Goal: Transaction & Acquisition: Register for event/course

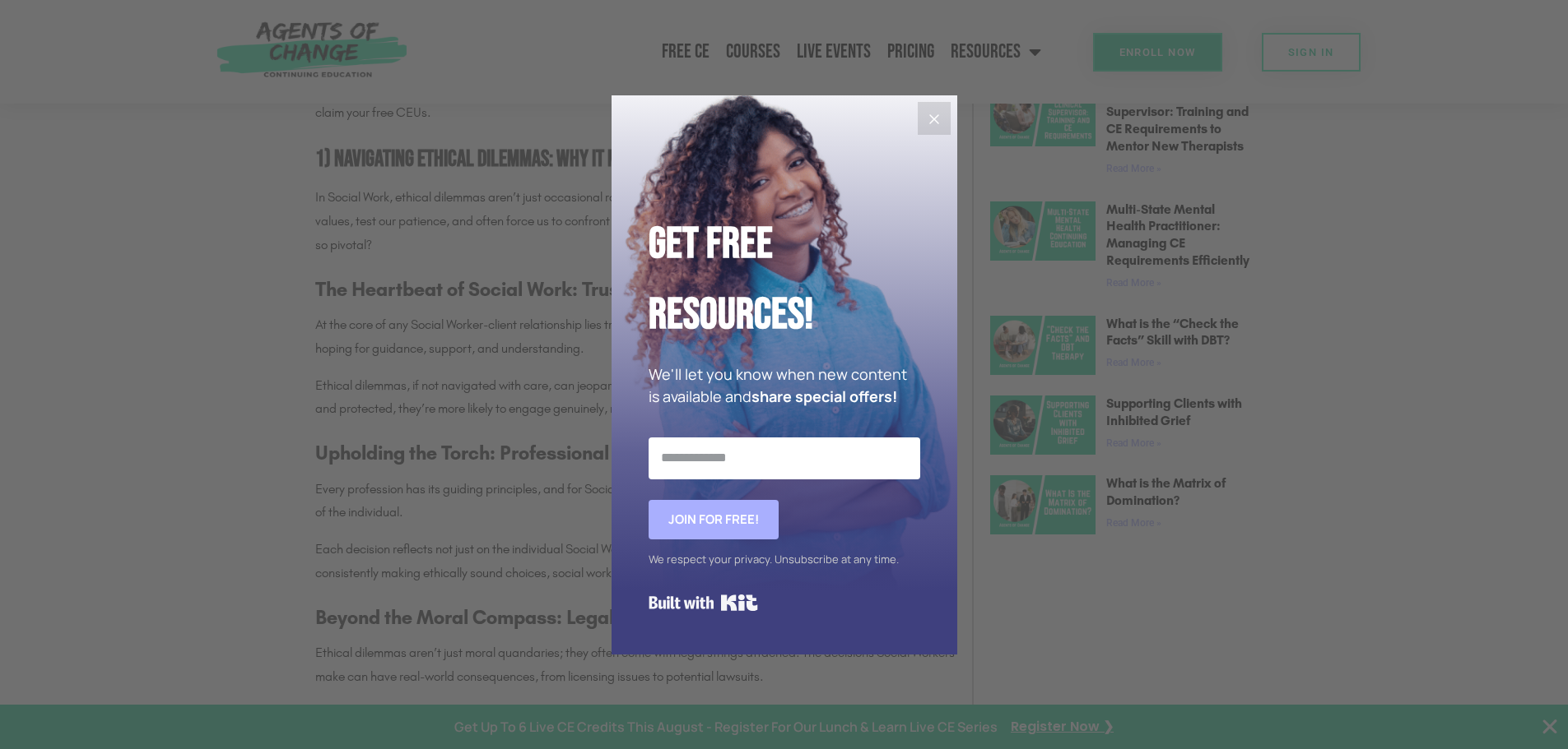
scroll to position [1069, 0]
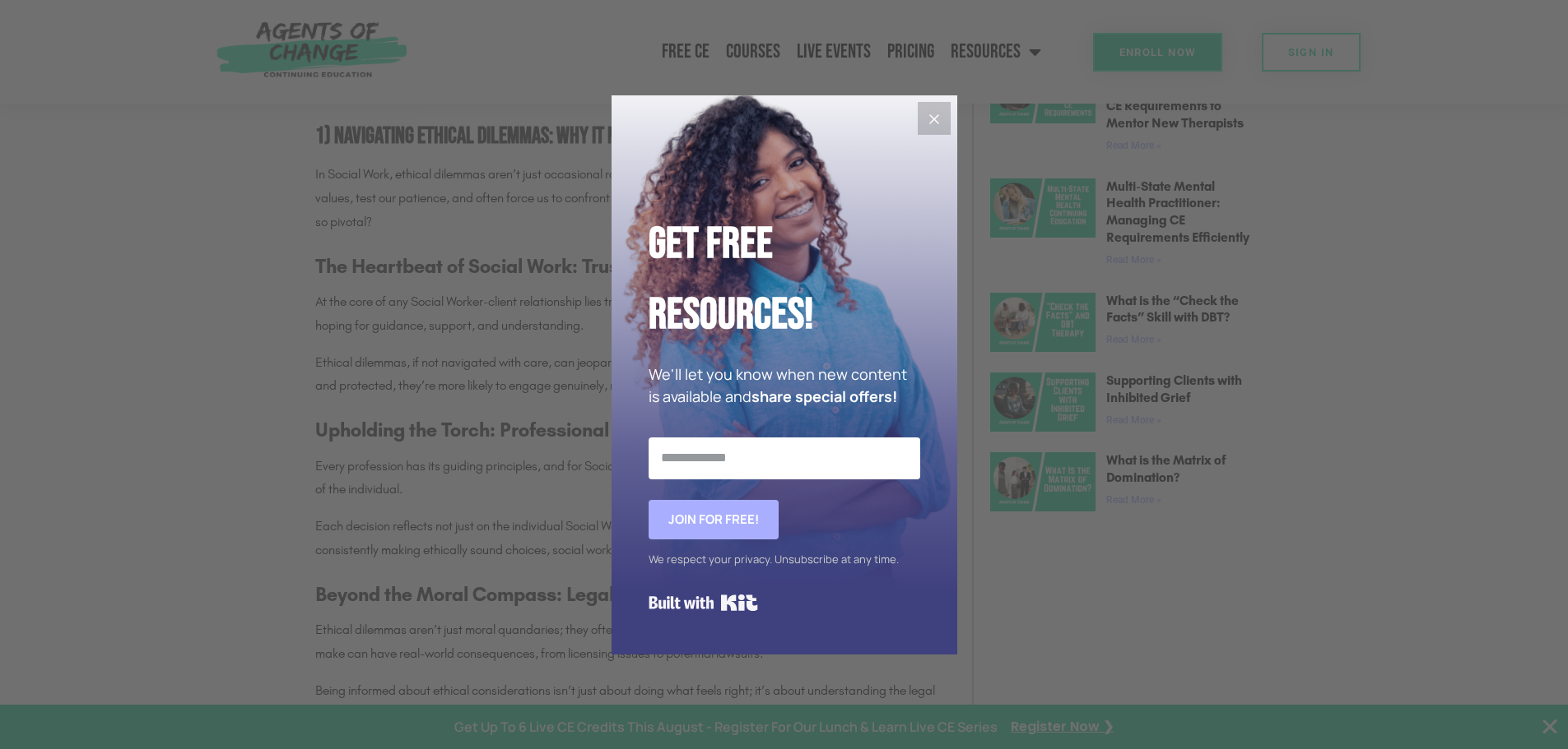
click at [928, 117] on icon "Close" at bounding box center [934, 119] width 20 height 20
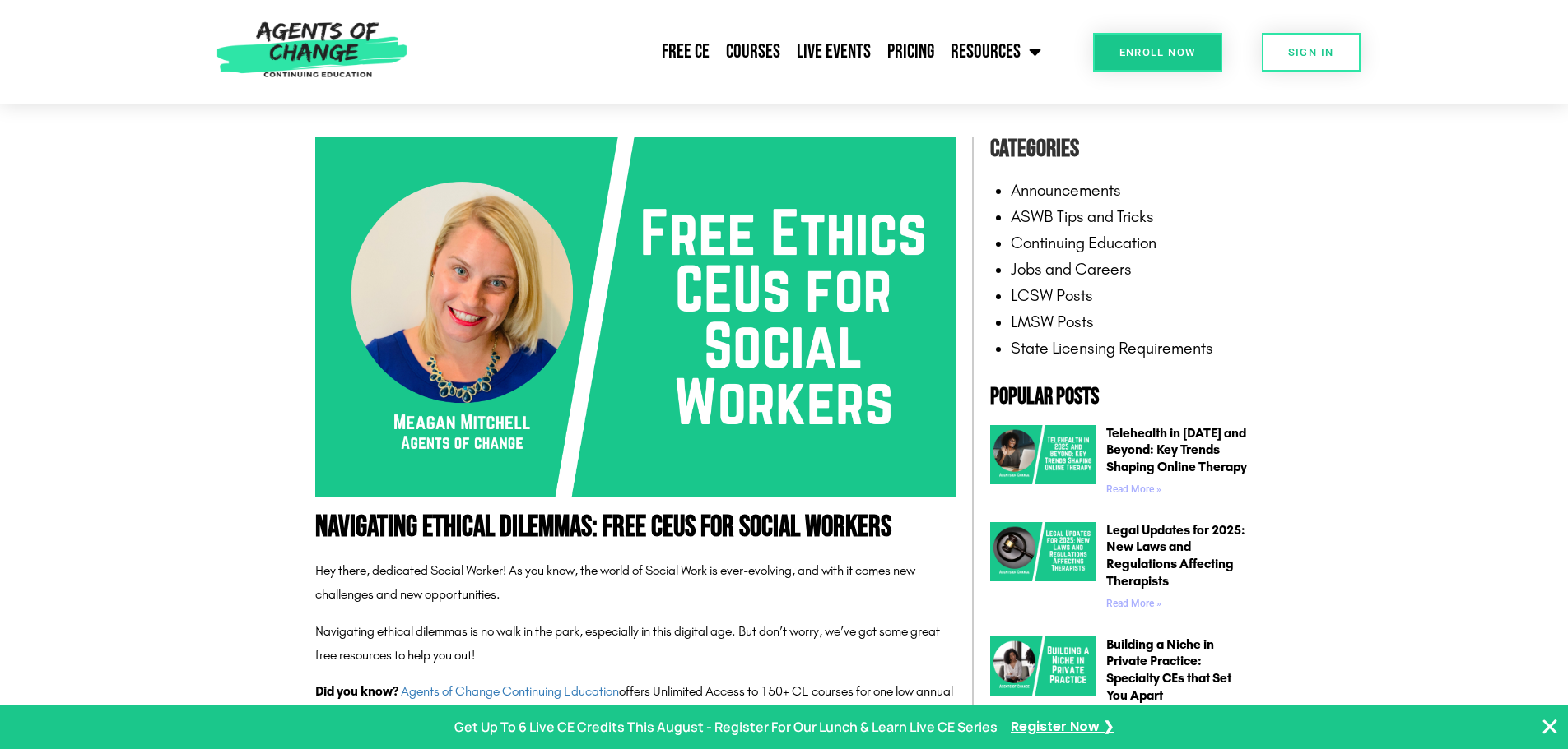
scroll to position [247, 0]
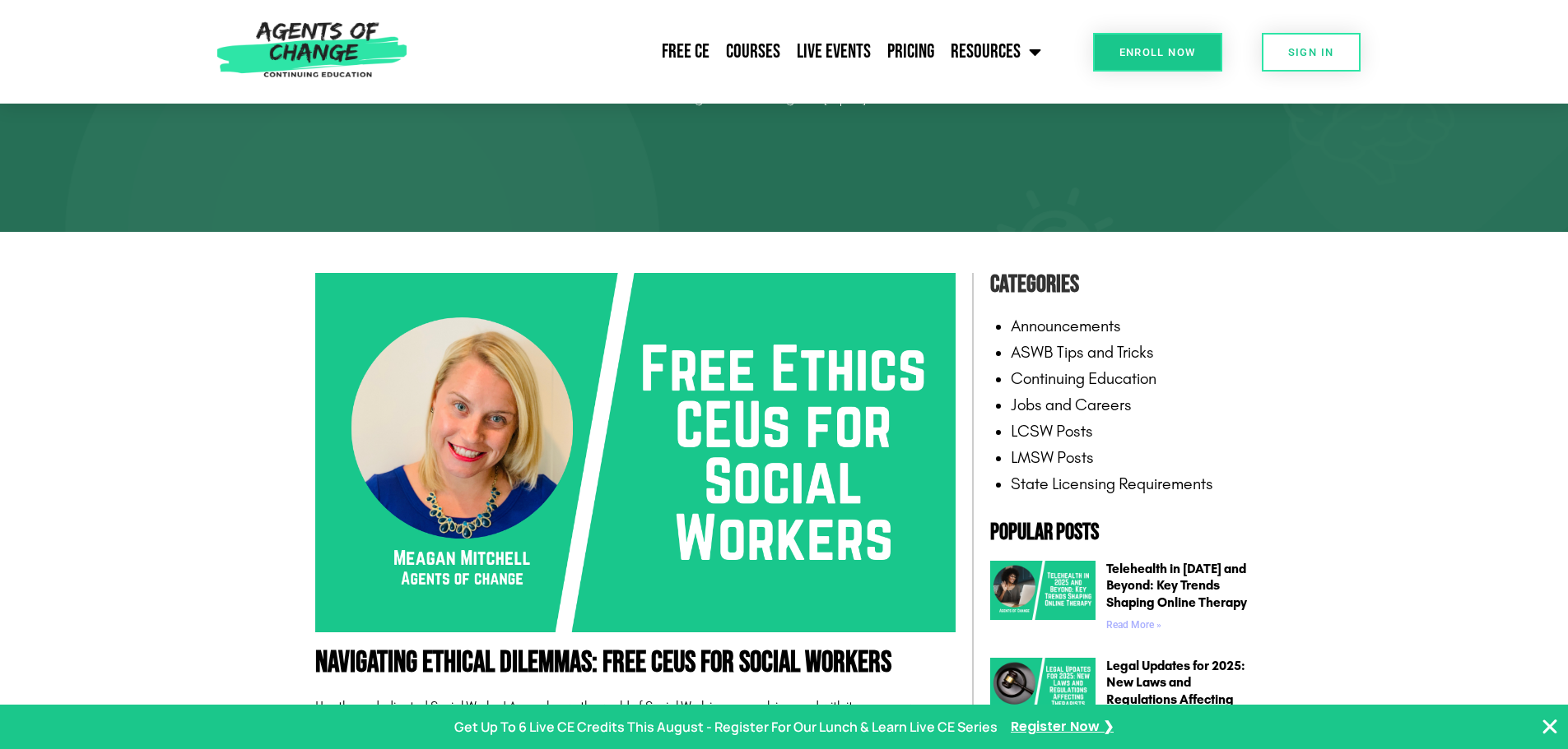
click at [1159, 45] on link "Enroll Now" at bounding box center [1158, 51] width 129 height 38
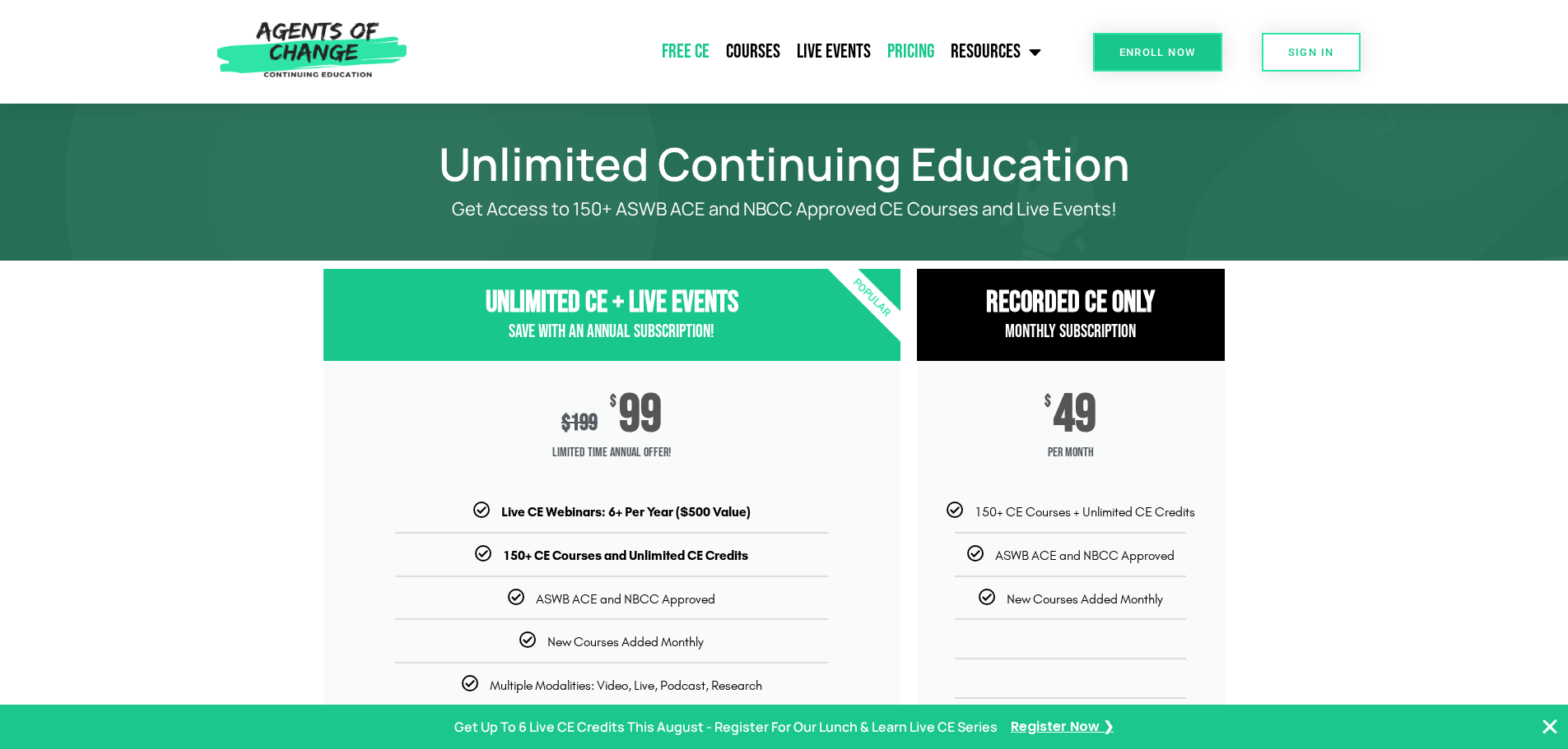
click at [685, 43] on link "Free CE" at bounding box center [686, 51] width 65 height 41
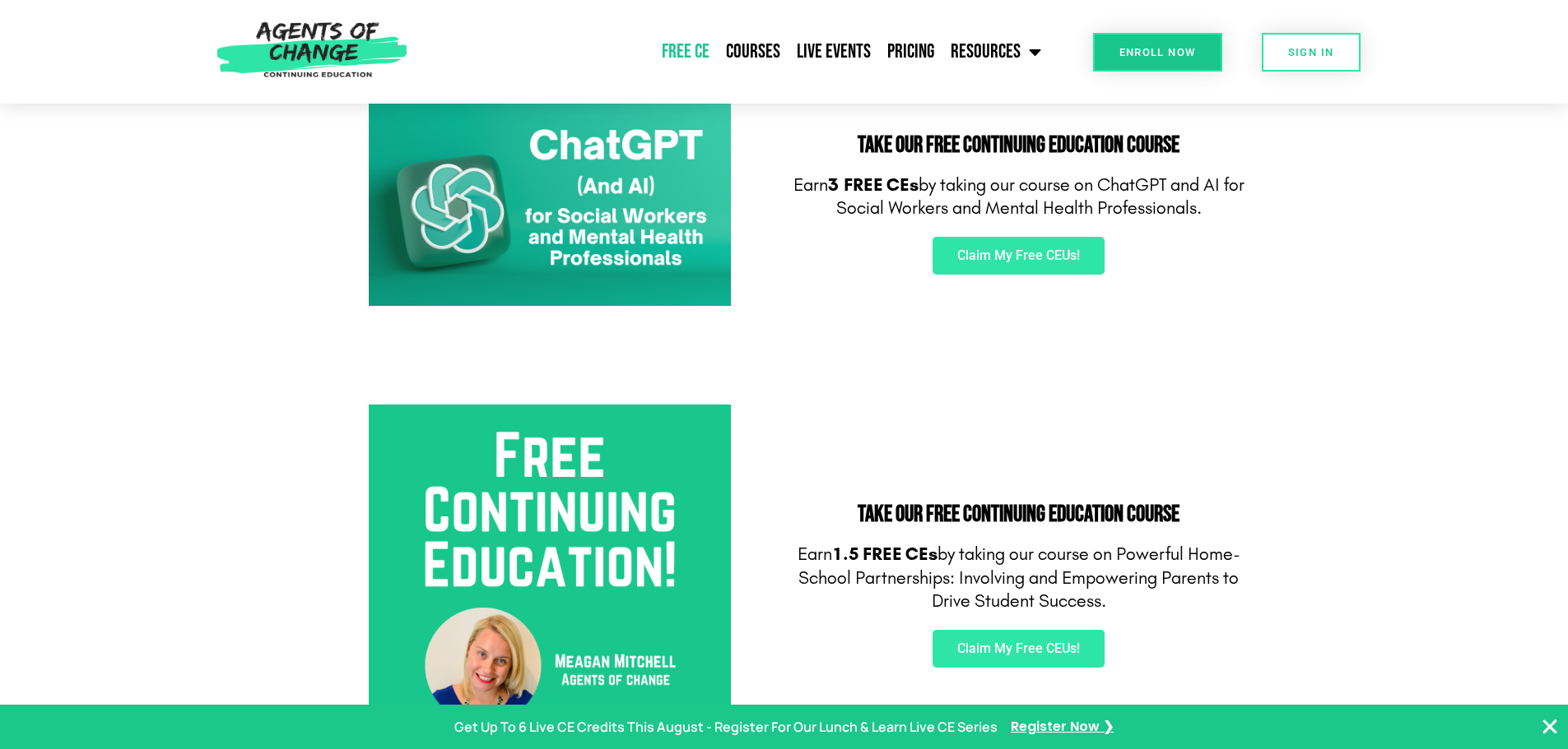
scroll to position [165, 0]
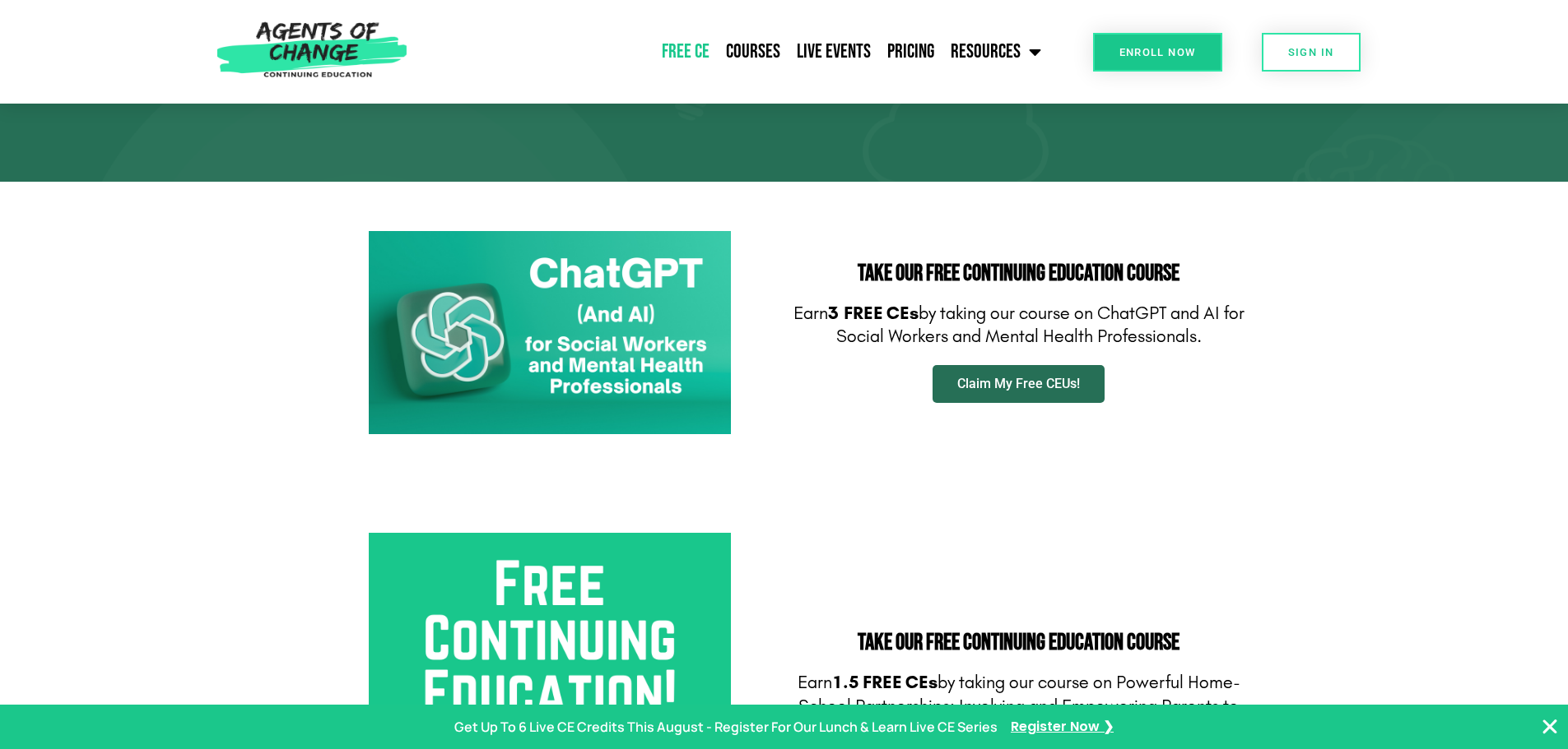
click at [1034, 391] on link "Claim My Free CEUs!" at bounding box center [1018, 384] width 172 height 37
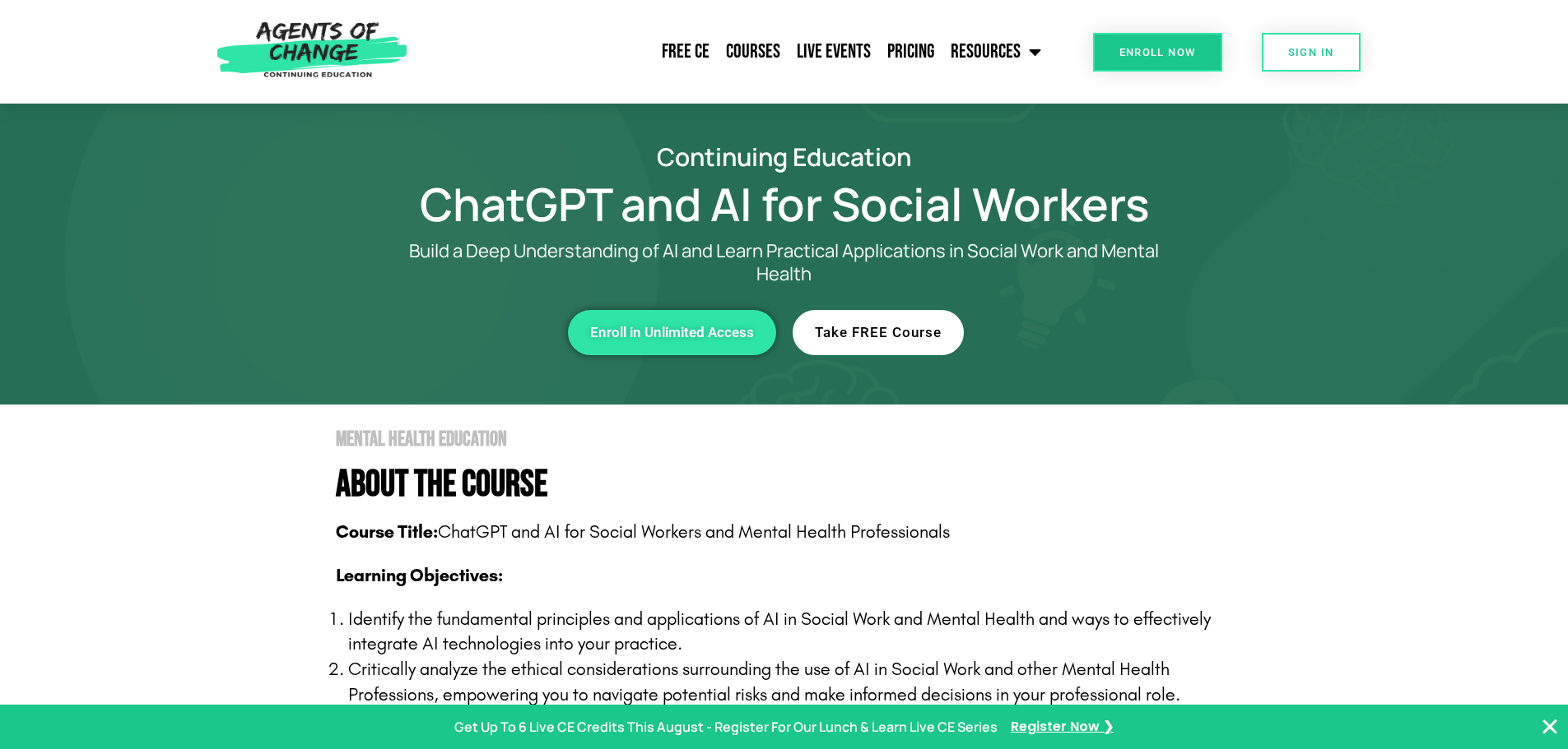
click at [857, 335] on span "Take FREE Course" at bounding box center [878, 332] width 126 height 14
